Goal: Find specific page/section: Find specific page/section

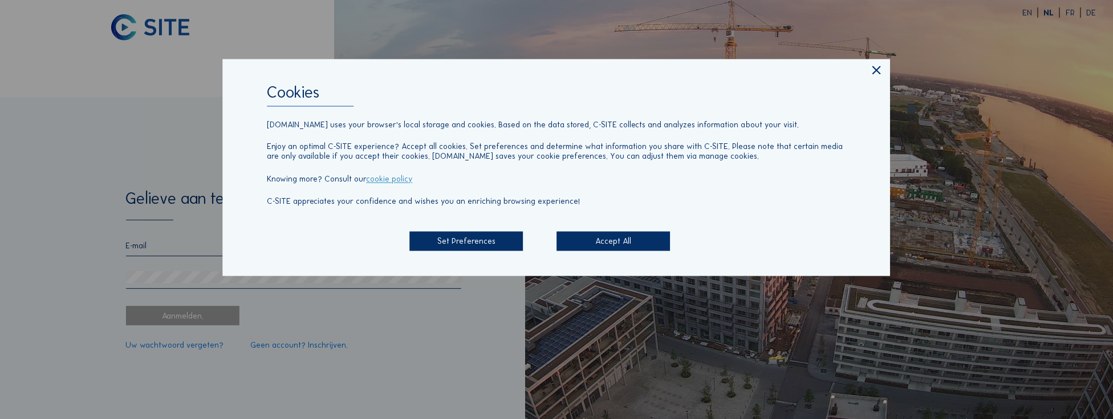
type input "[PERSON_NAME][EMAIL_ADDRESS][DOMAIN_NAME]"
click at [592, 242] on div "Accept All" at bounding box center [613, 241] width 113 height 19
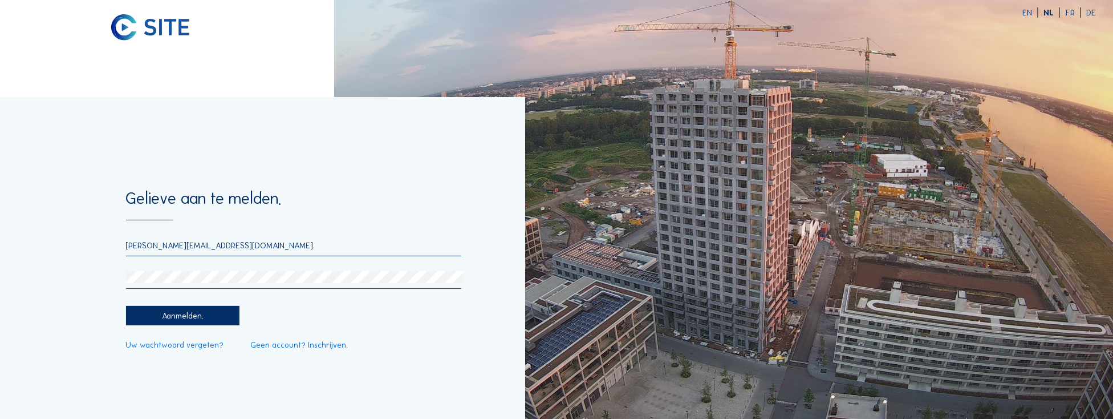
click at [181, 315] on div "Aanmelden." at bounding box center [182, 315] width 113 height 19
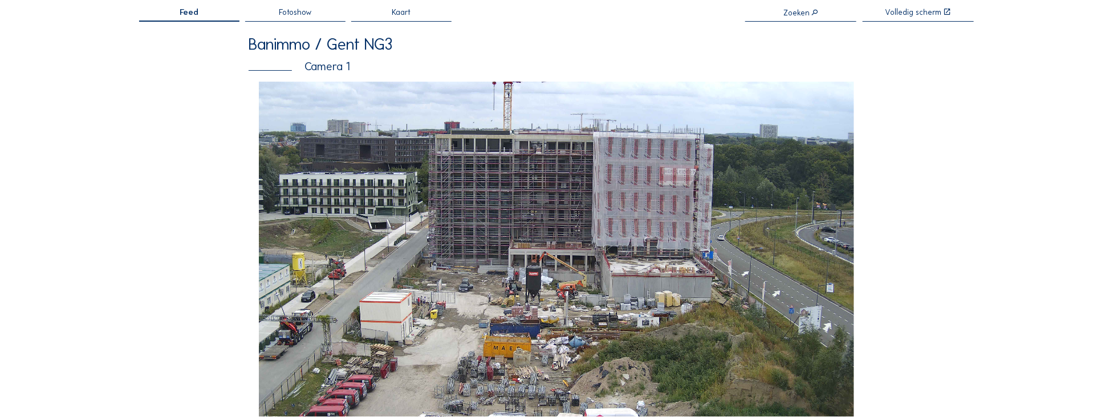
scroll to position [130, 0]
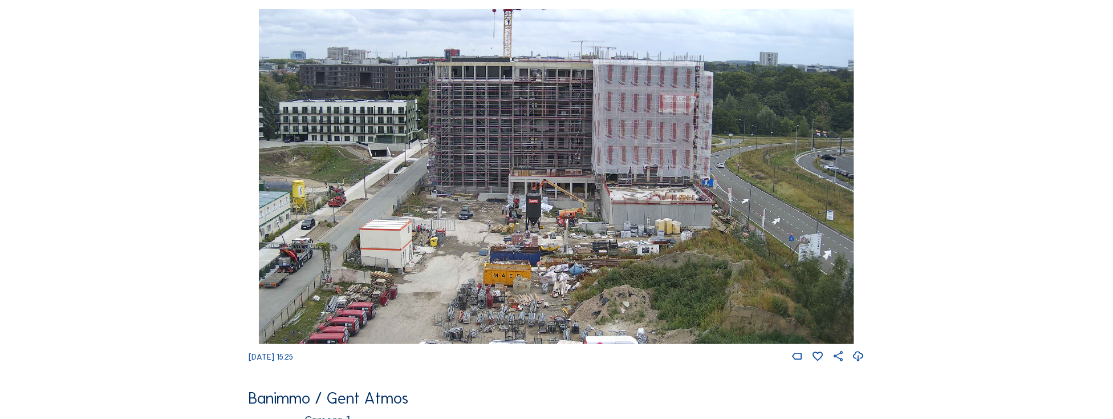
click at [506, 74] on img at bounding box center [556, 176] width 595 height 335
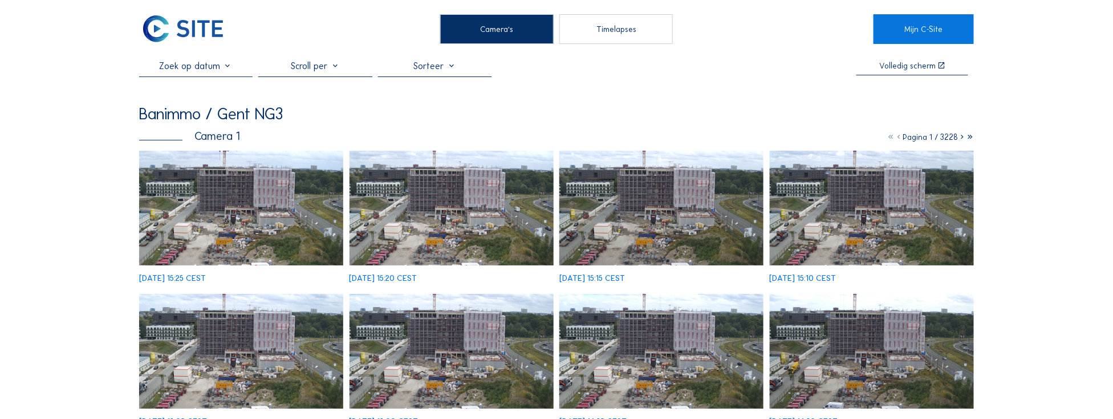
scroll to position [98, 0]
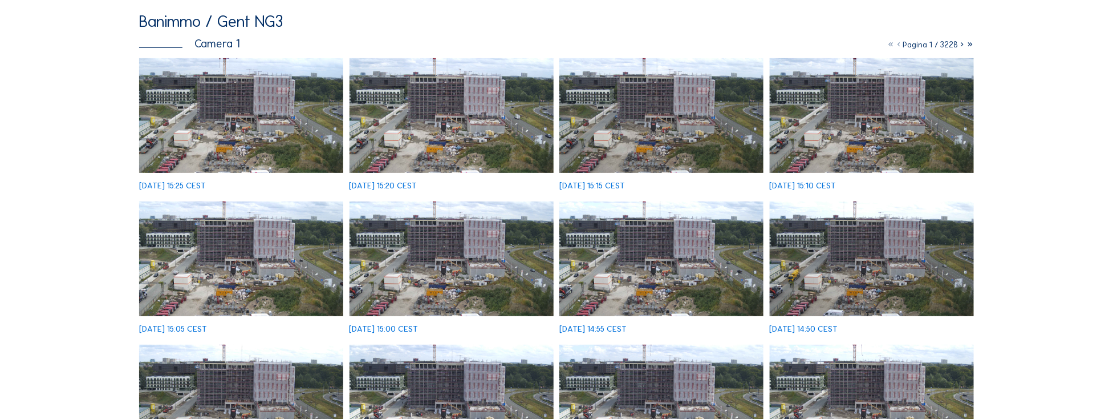
click at [962, 48] on icon at bounding box center [962, 44] width 8 height 10
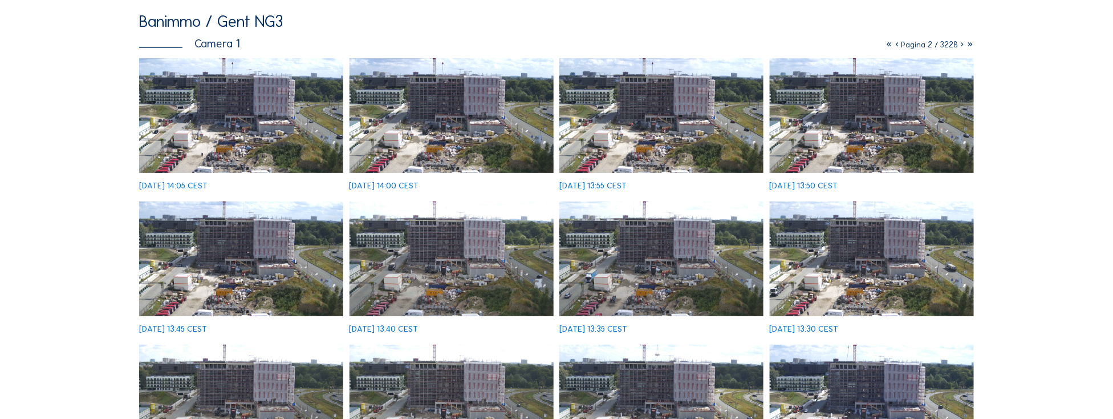
click at [961, 46] on icon at bounding box center [962, 44] width 8 height 10
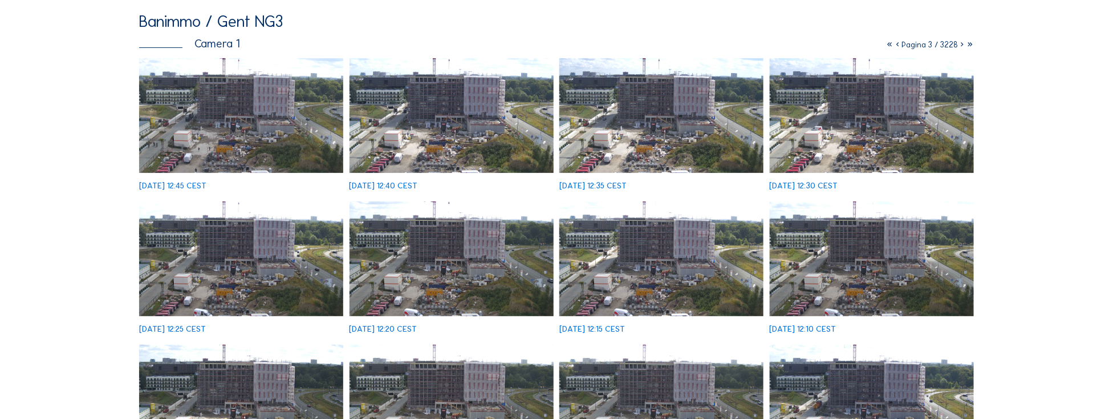
click at [961, 46] on icon at bounding box center [962, 44] width 8 height 10
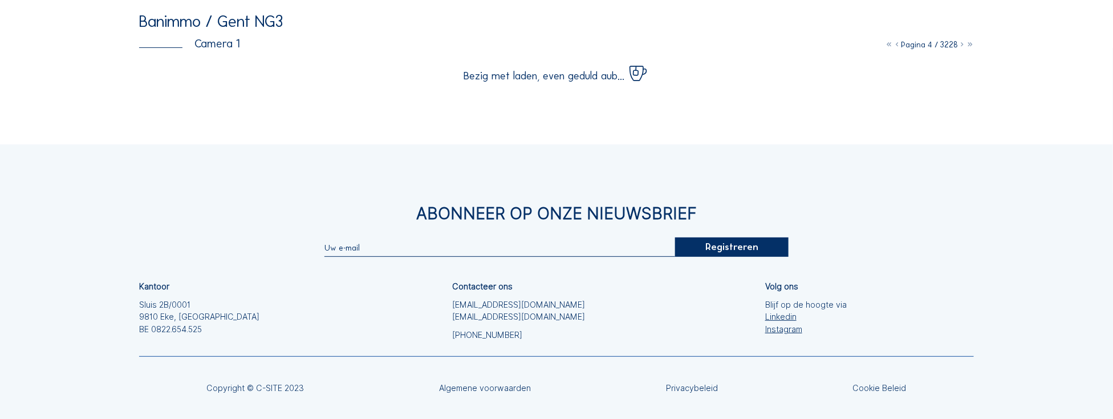
click at [961, 46] on icon at bounding box center [962, 44] width 8 height 10
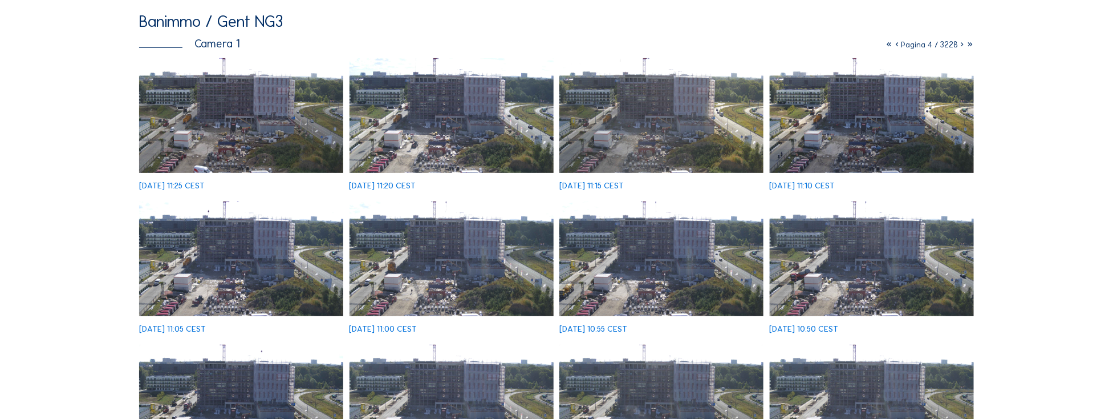
click at [961, 46] on icon at bounding box center [962, 44] width 8 height 10
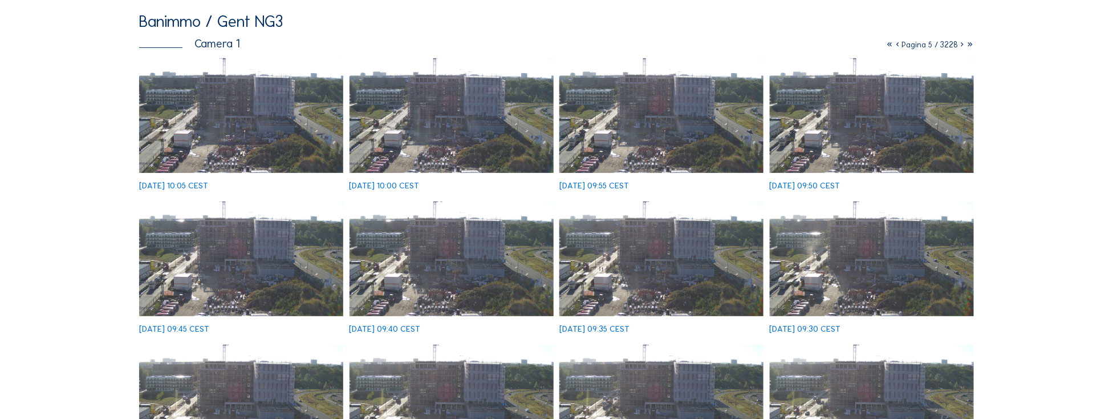
click at [961, 46] on icon at bounding box center [962, 44] width 8 height 10
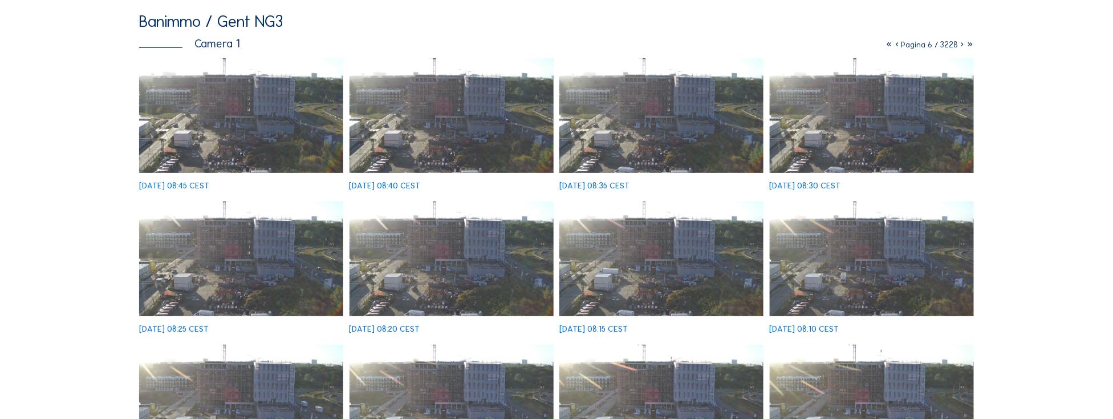
click at [961, 47] on icon at bounding box center [962, 44] width 8 height 10
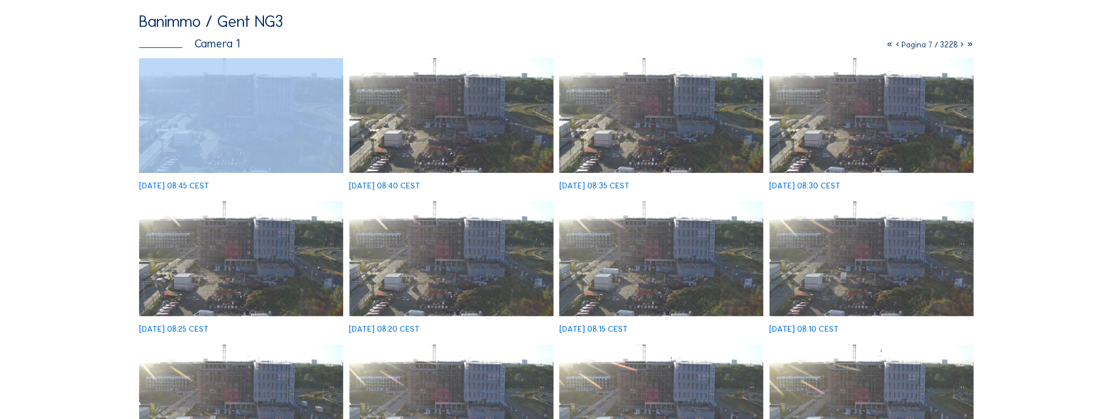
click at [961, 47] on icon at bounding box center [962, 44] width 8 height 10
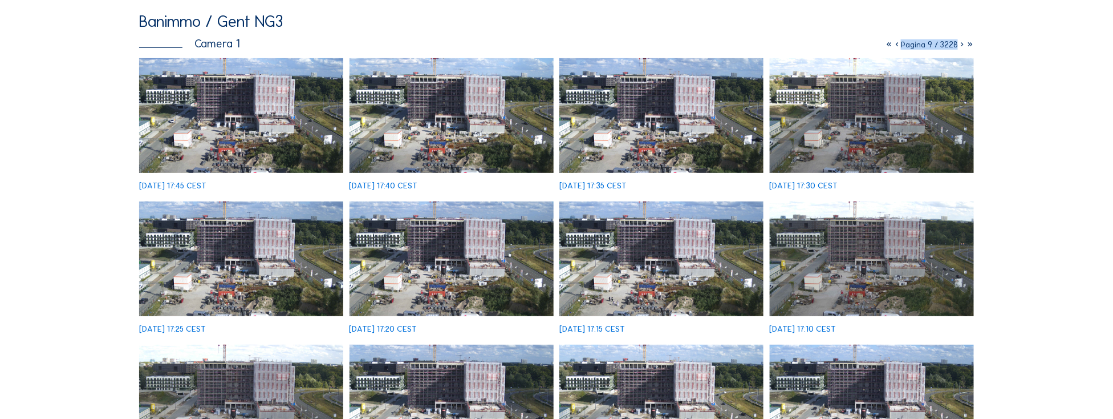
click at [657, 123] on img at bounding box center [661, 115] width 204 height 115
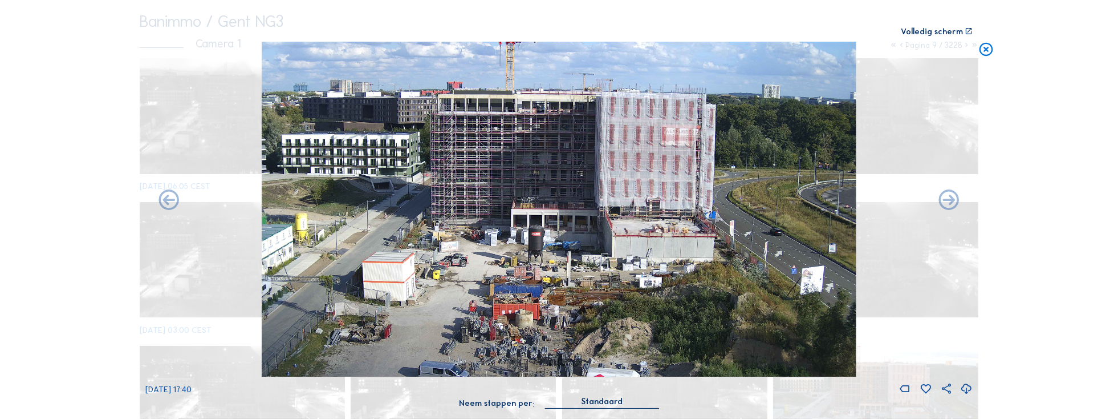
click at [994, 48] on icon at bounding box center [986, 50] width 17 height 17
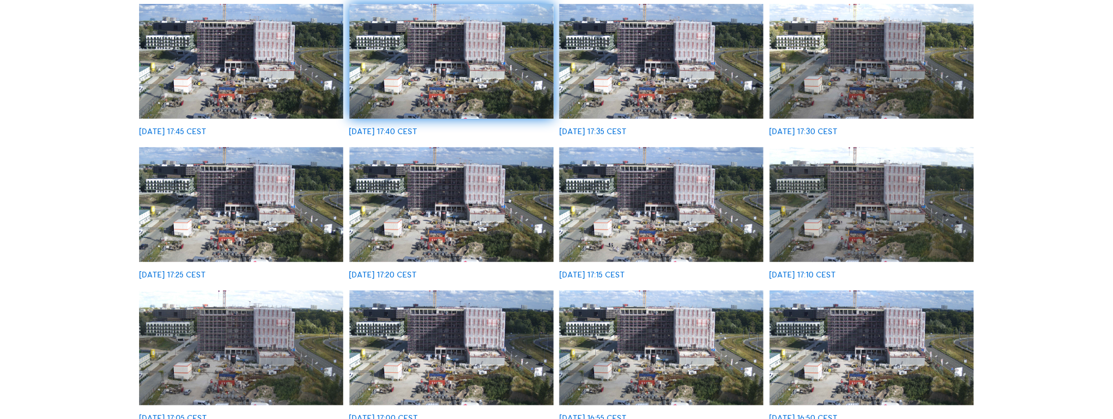
scroll to position [65, 0]
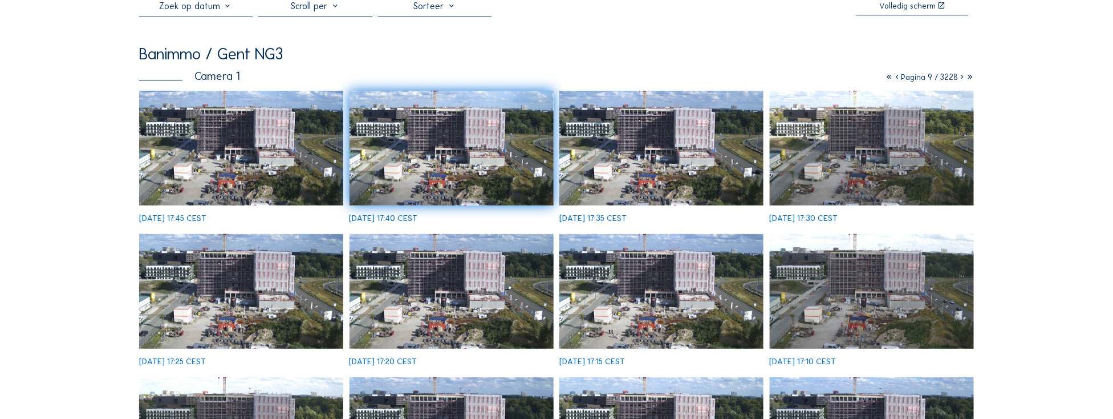
click at [963, 79] on icon at bounding box center [962, 77] width 8 height 10
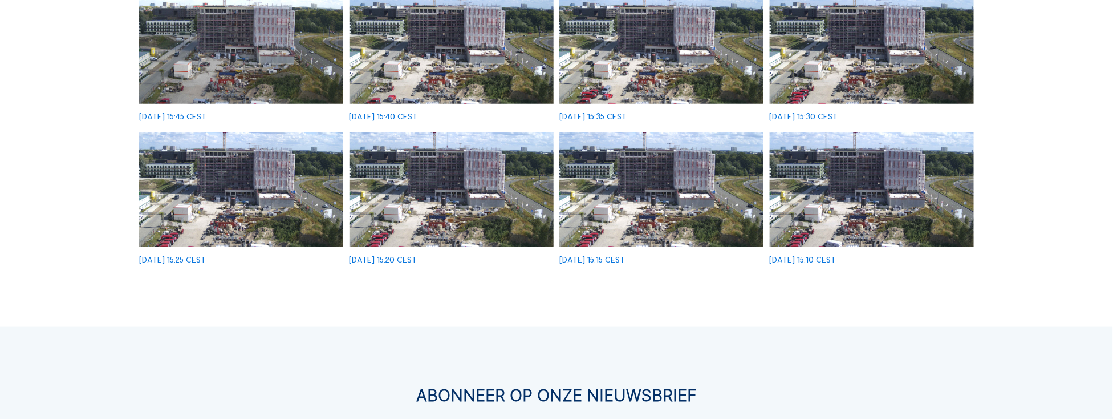
scroll to position [456, 0]
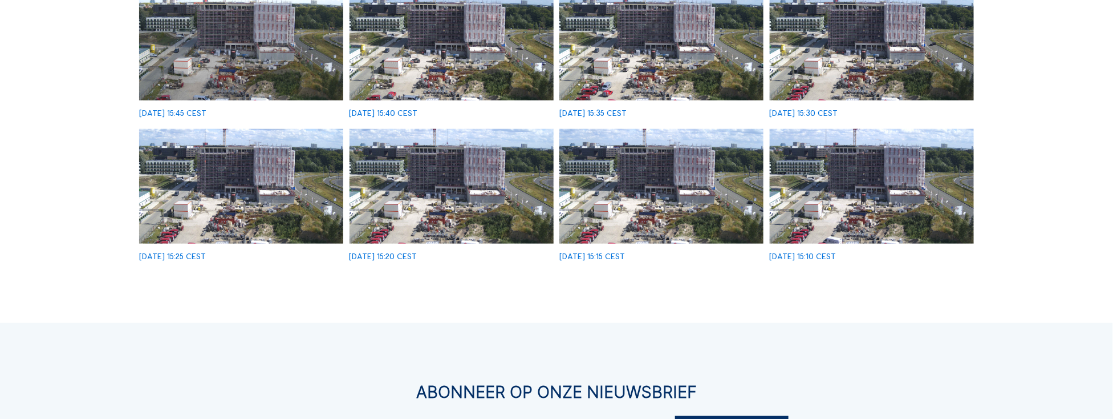
click at [874, 163] on img at bounding box center [872, 186] width 204 height 115
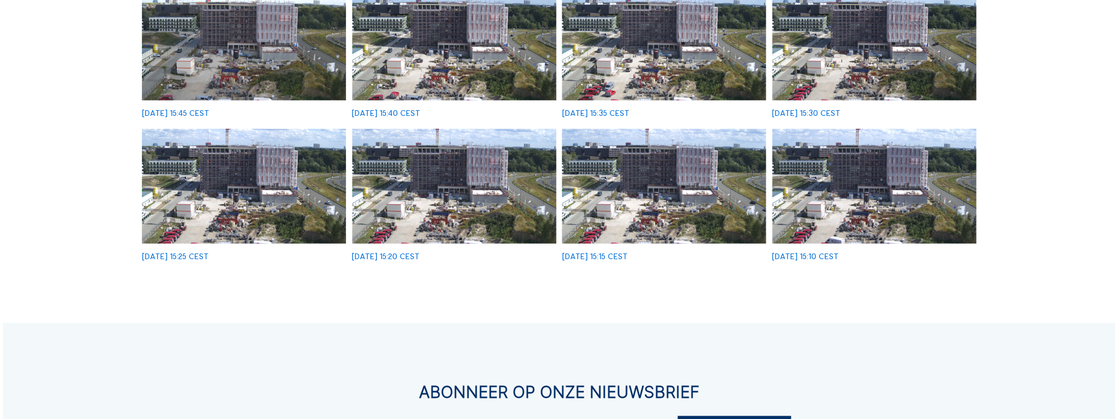
scroll to position [457, 0]
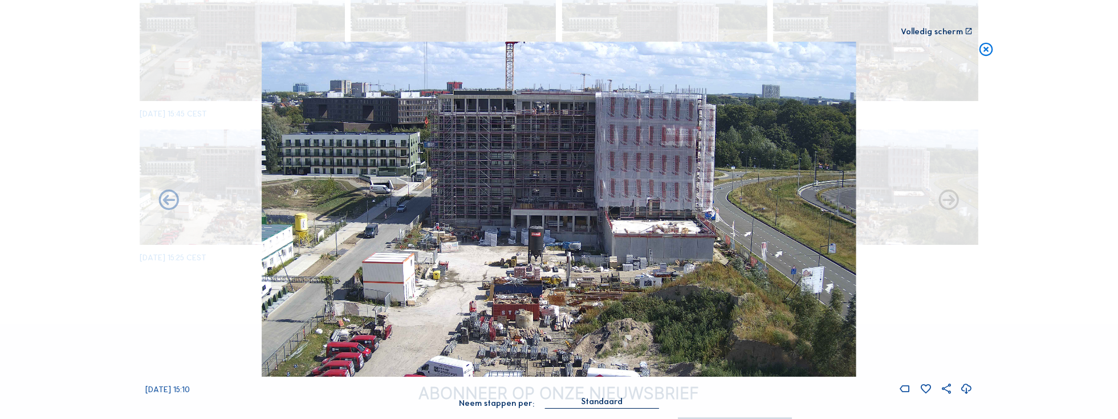
click at [947, 204] on icon at bounding box center [949, 200] width 25 height 25
click at [985, 54] on icon at bounding box center [986, 50] width 17 height 17
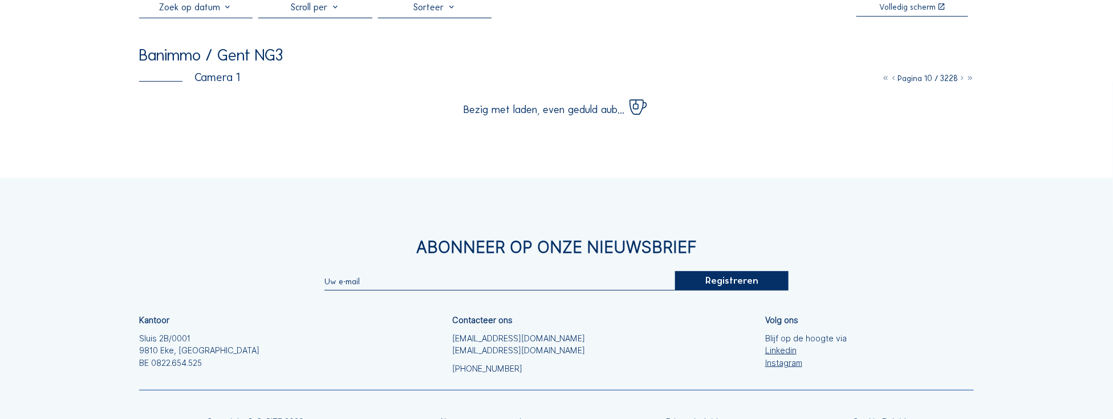
scroll to position [0, 0]
